Goal: Information Seeking & Learning: Learn about a topic

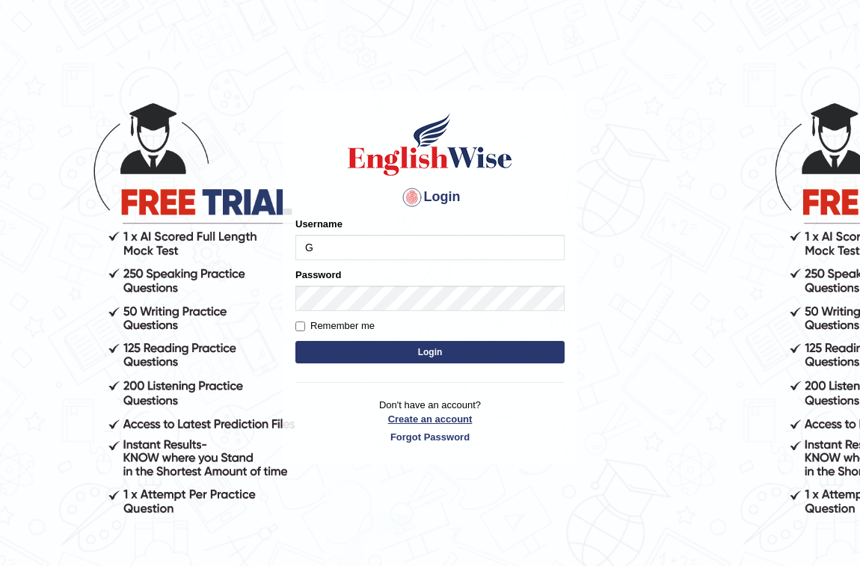
type input "GeeKaur"
drag, startPoint x: 292, startPoint y: 327, endPoint x: 323, endPoint y: 317, distance: 32.9
click at [292, 327] on div "Login Please fix the following errors: Username GeeKaur Password Remember me Lo…" at bounding box center [430, 278] width 295 height 374
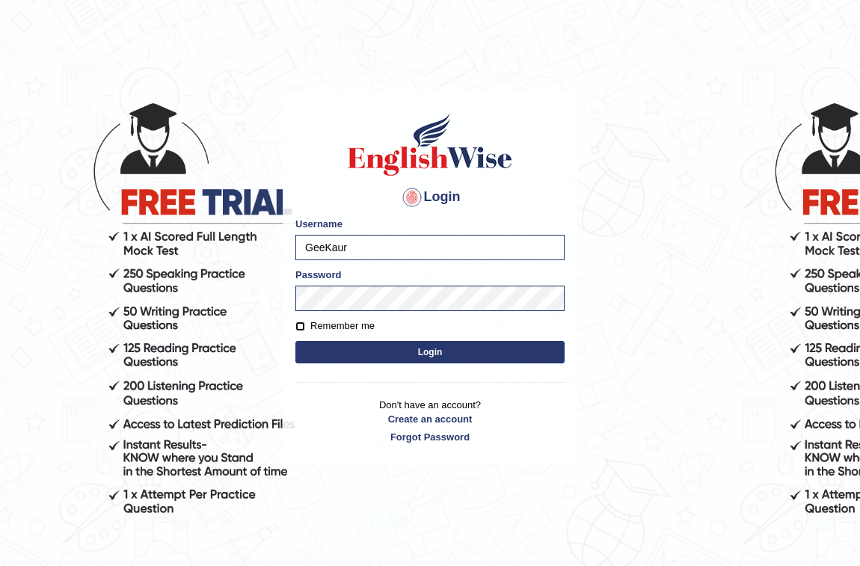
click at [296, 326] on input "Remember me" at bounding box center [301, 327] width 10 height 10
checkbox input "true"
click at [387, 355] on button "Login" at bounding box center [430, 352] width 269 height 22
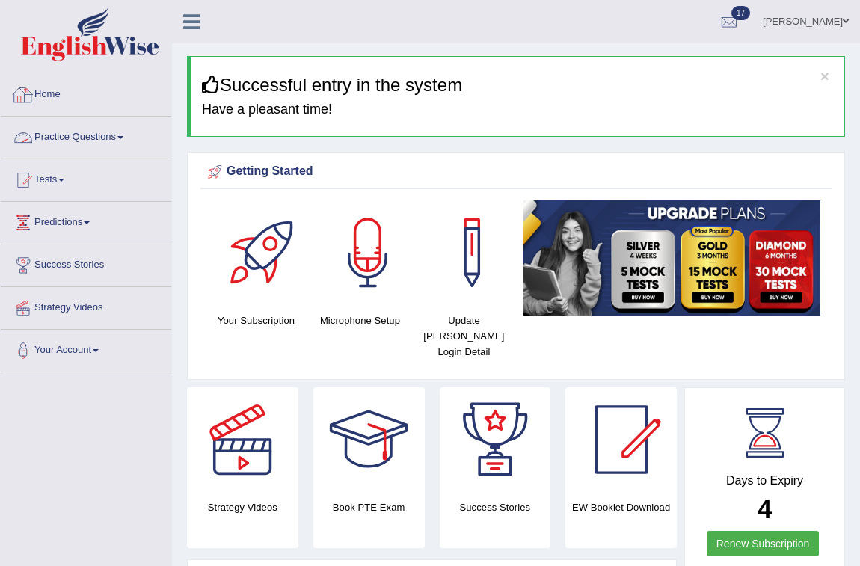
click at [114, 132] on link "Practice Questions" at bounding box center [86, 135] width 171 height 37
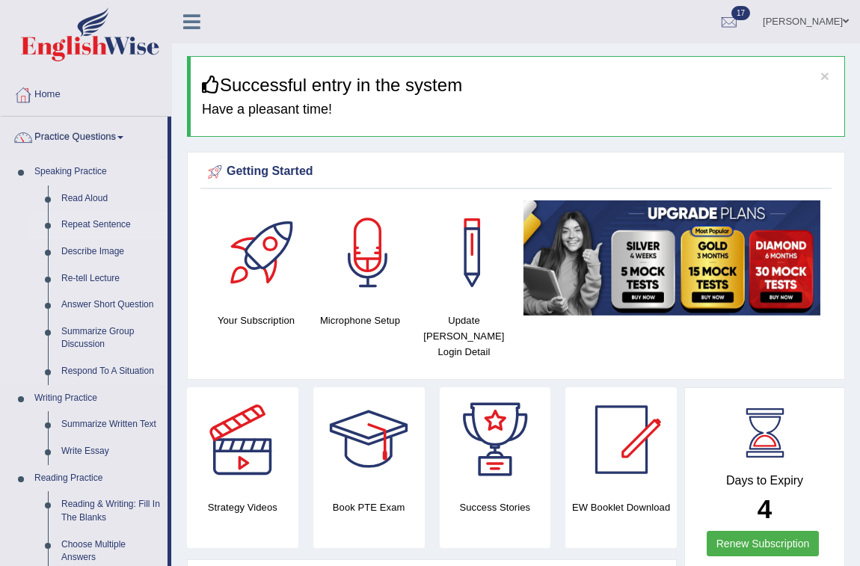
click at [86, 227] on link "Repeat Sentence" at bounding box center [111, 225] width 113 height 27
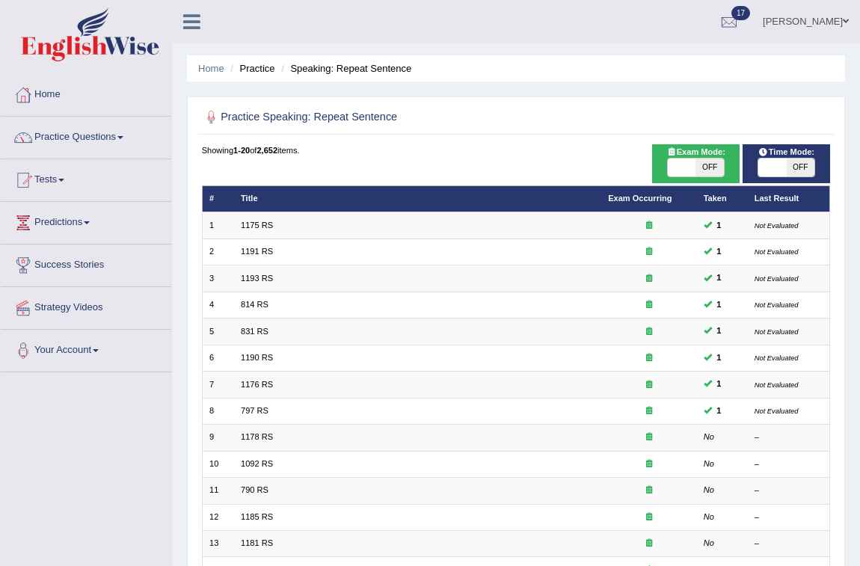
click at [679, 167] on span at bounding box center [682, 168] width 28 height 18
checkbox input "true"
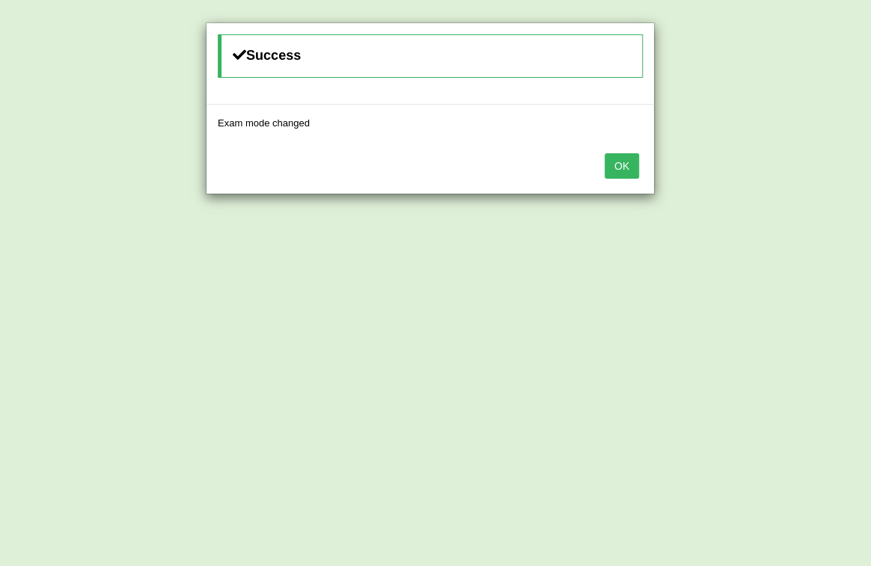
click at [632, 163] on button "OK" at bounding box center [621, 165] width 34 height 25
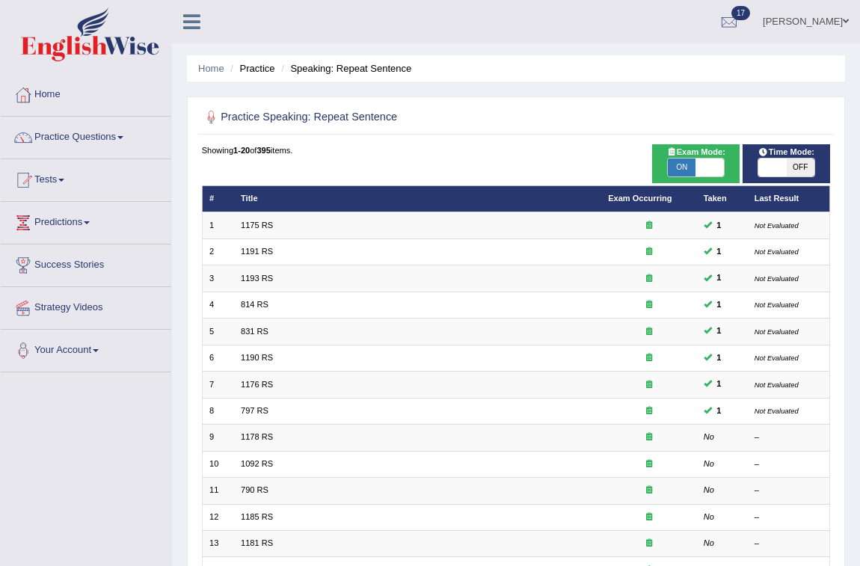
click at [780, 170] on span at bounding box center [773, 168] width 28 height 18
checkbox input "true"
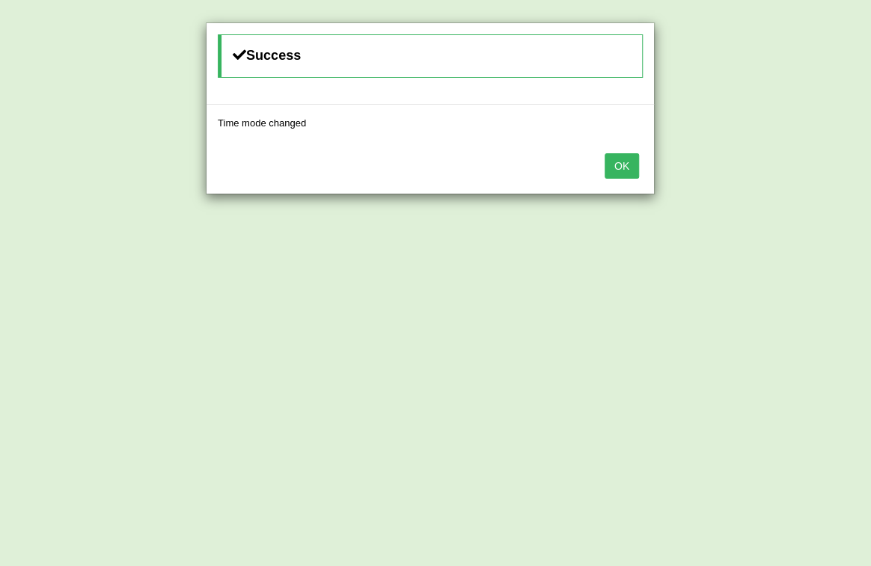
click at [613, 169] on button "OK" at bounding box center [621, 165] width 34 height 25
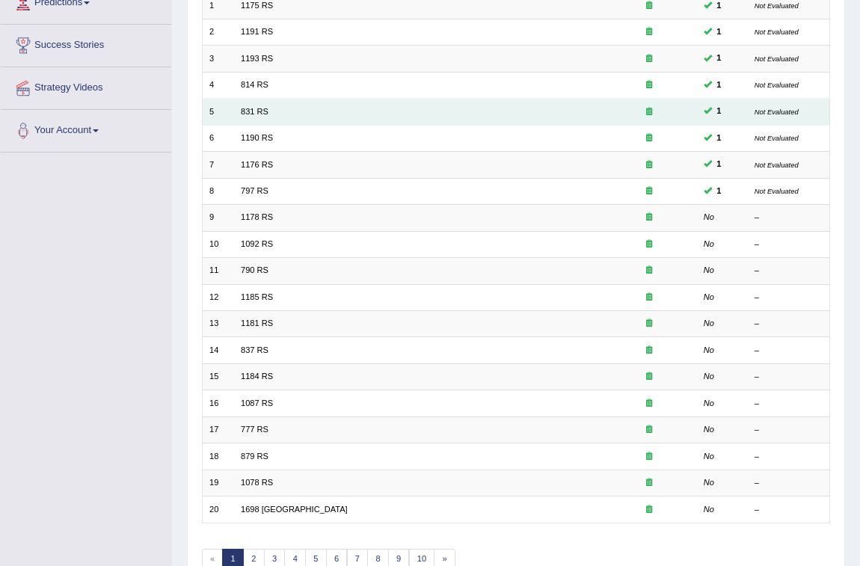
scroll to position [296, 0]
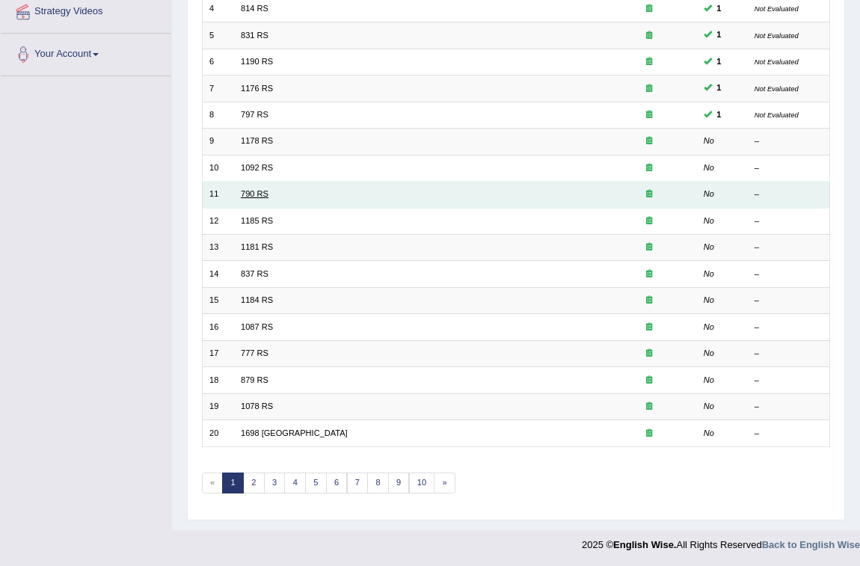
click at [262, 195] on link "790 RS" at bounding box center [255, 193] width 28 height 9
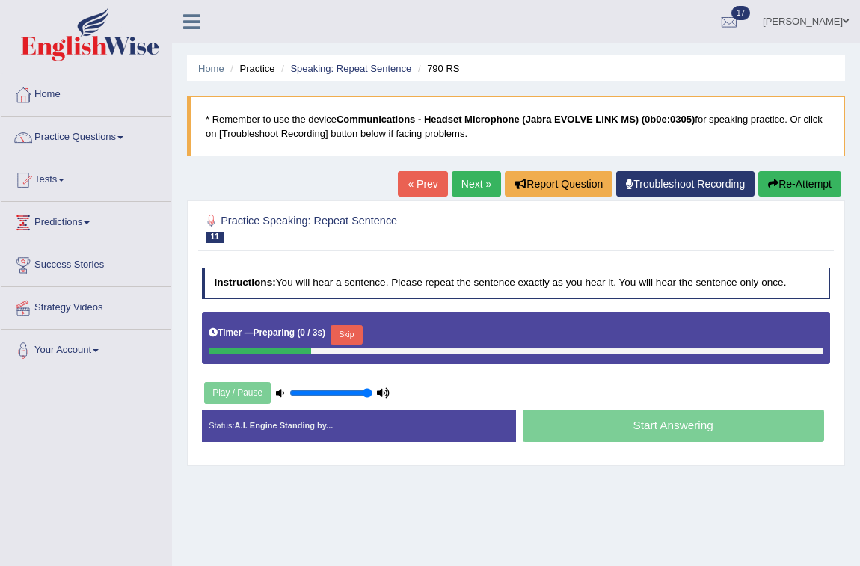
click at [352, 332] on button "Skip" at bounding box center [347, 334] width 32 height 19
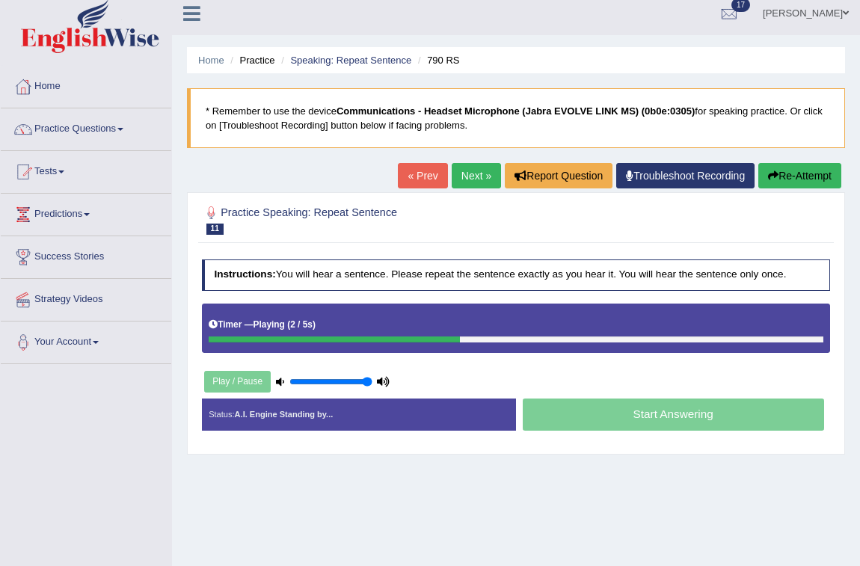
scroll to position [67, 0]
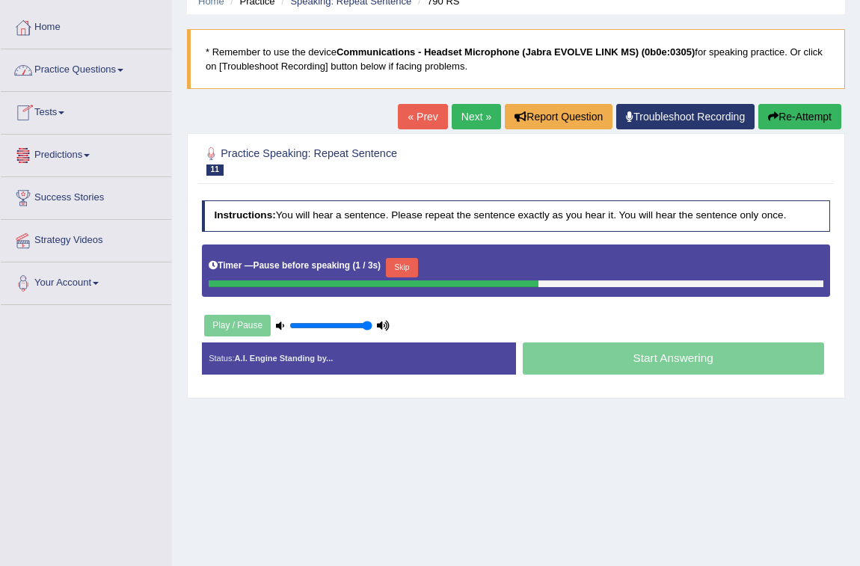
click at [406, 271] on button "Skip" at bounding box center [402, 267] width 32 height 19
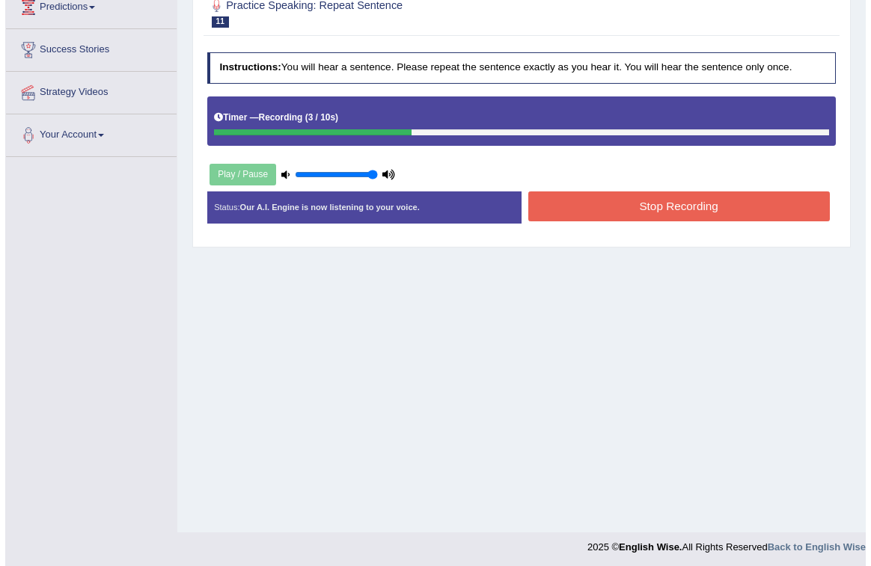
scroll to position [218, 0]
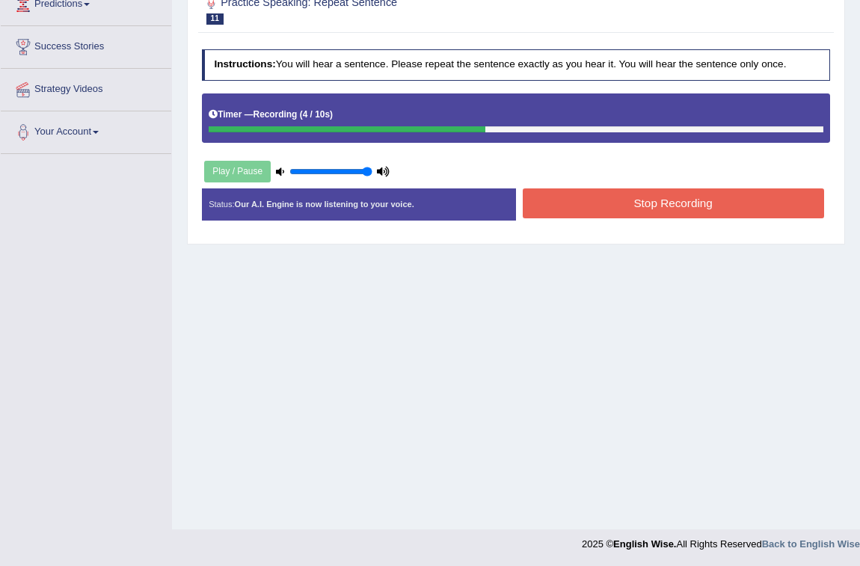
click at [652, 196] on button "Stop Recording" at bounding box center [673, 203] width 301 height 29
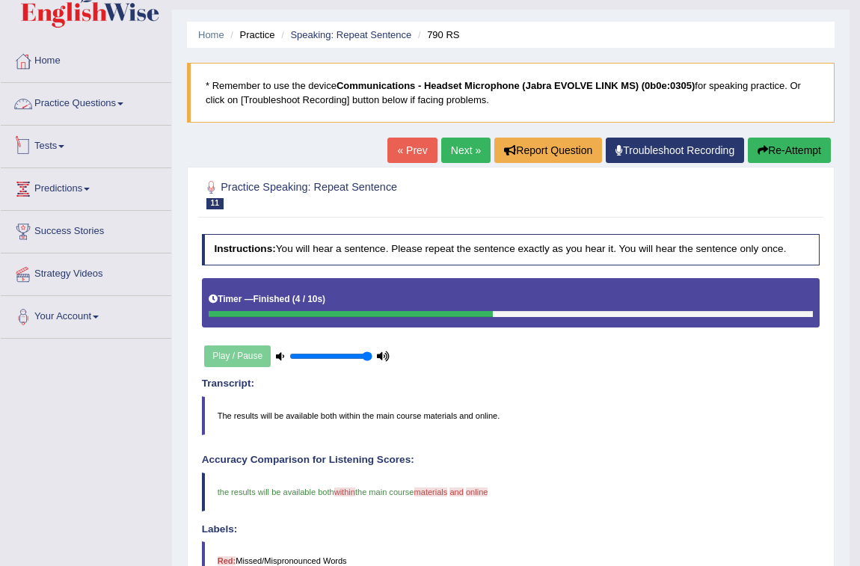
scroll to position [67, 0]
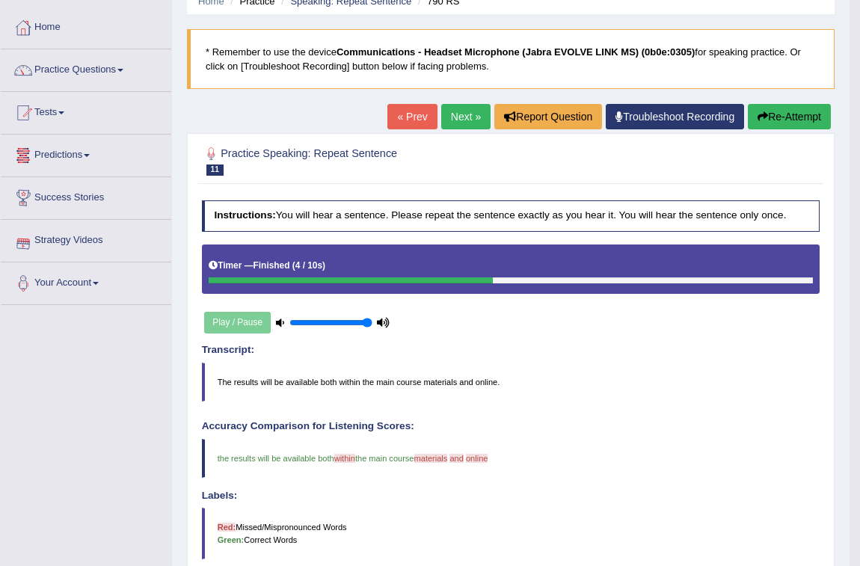
click at [111, 64] on link "Practice Questions" at bounding box center [86, 67] width 171 height 37
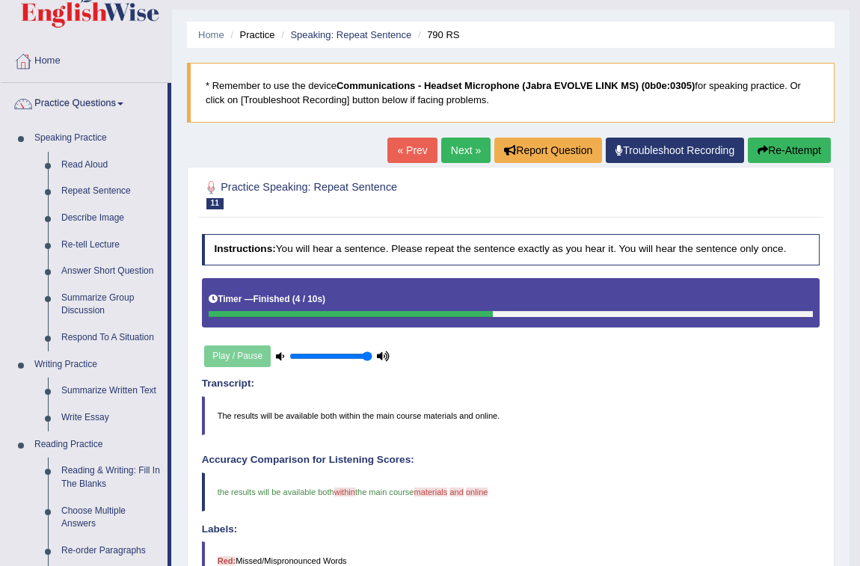
scroll to position [0, 0]
